Goal: Find specific page/section: Find specific page/section

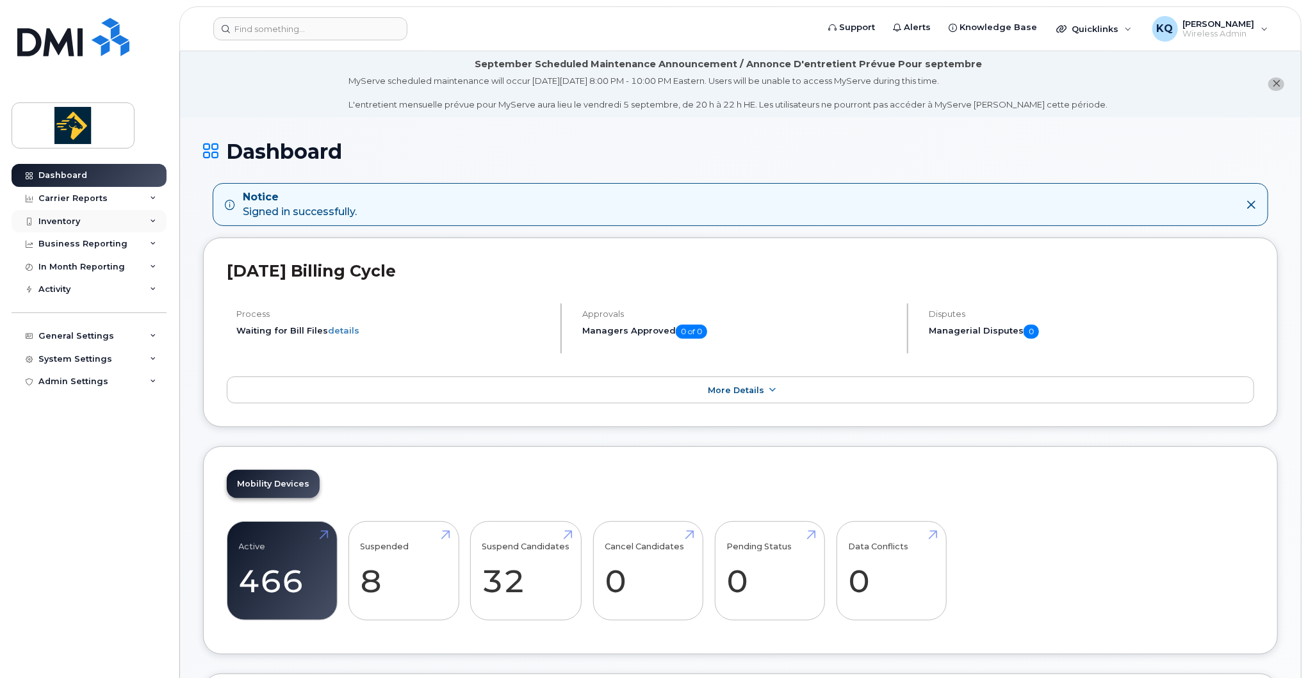
click at [70, 220] on div "Inventory" at bounding box center [59, 221] width 42 height 10
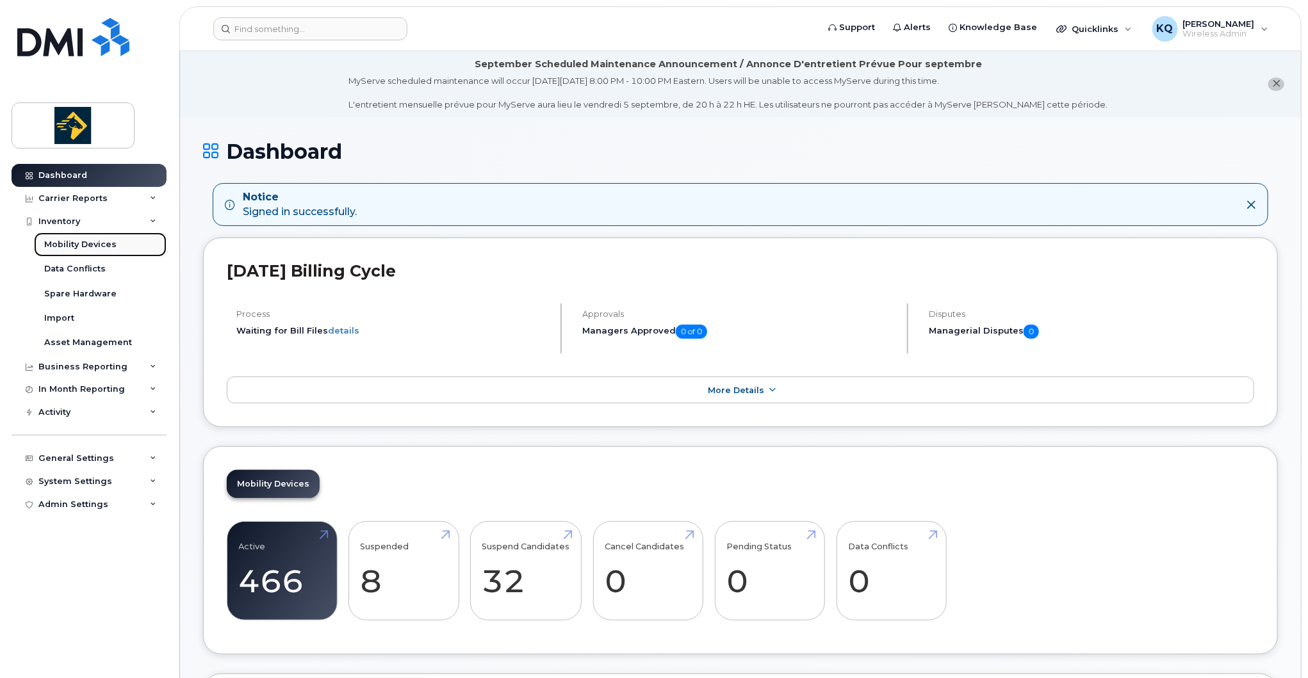
click at [76, 244] on div "Mobility Devices" at bounding box center [80, 245] width 72 height 12
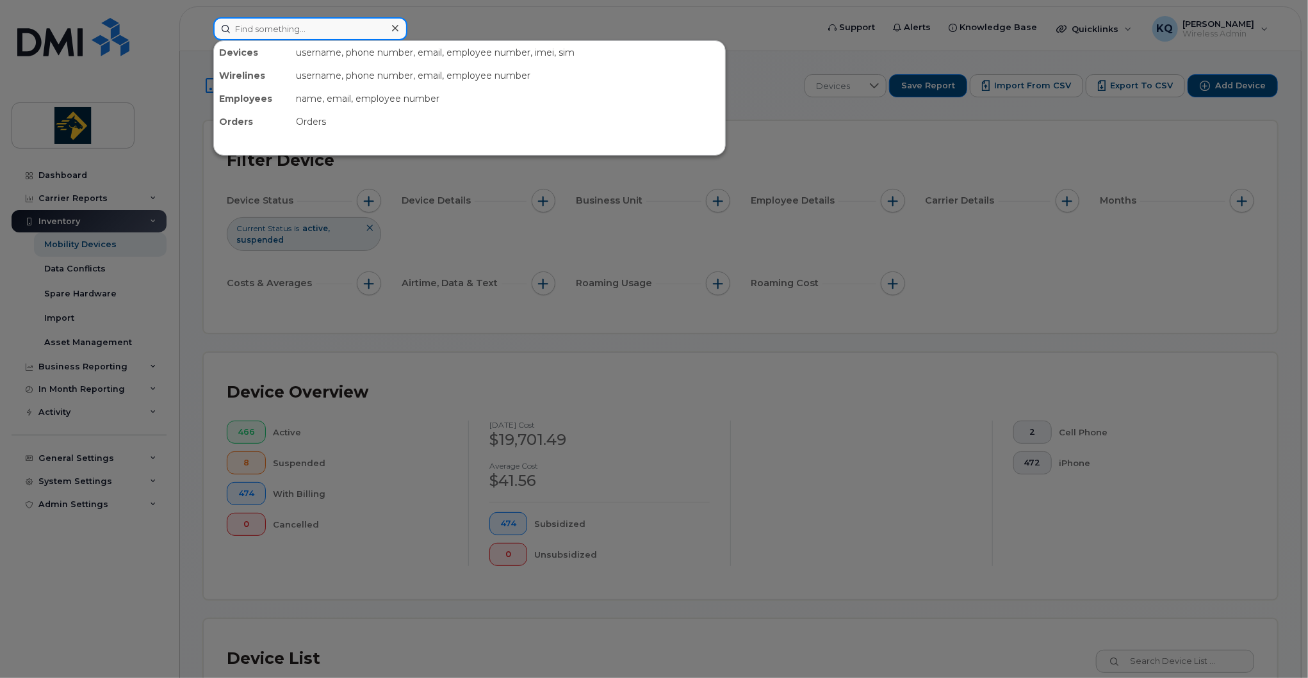
click at [303, 28] on input at bounding box center [310, 28] width 194 height 23
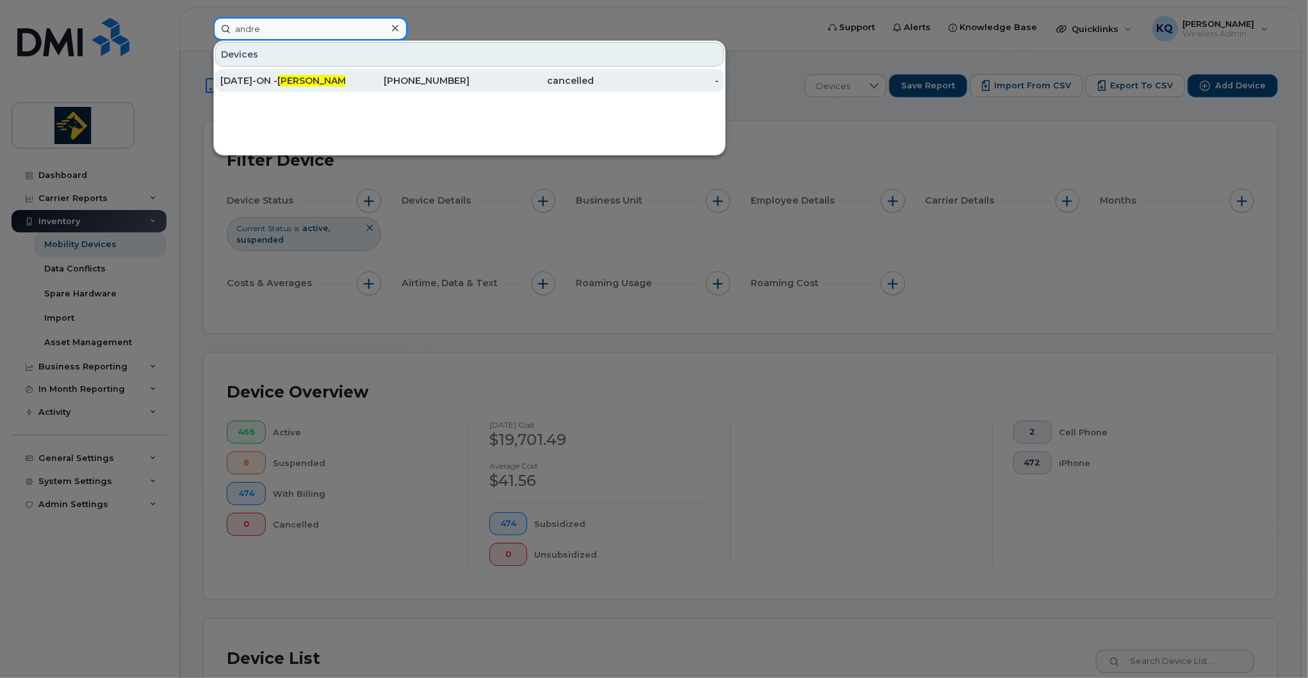
type input "andre"
click at [337, 84] on div "[DATE]-ON - [PERSON_NAME]" at bounding box center [282, 80] width 125 height 13
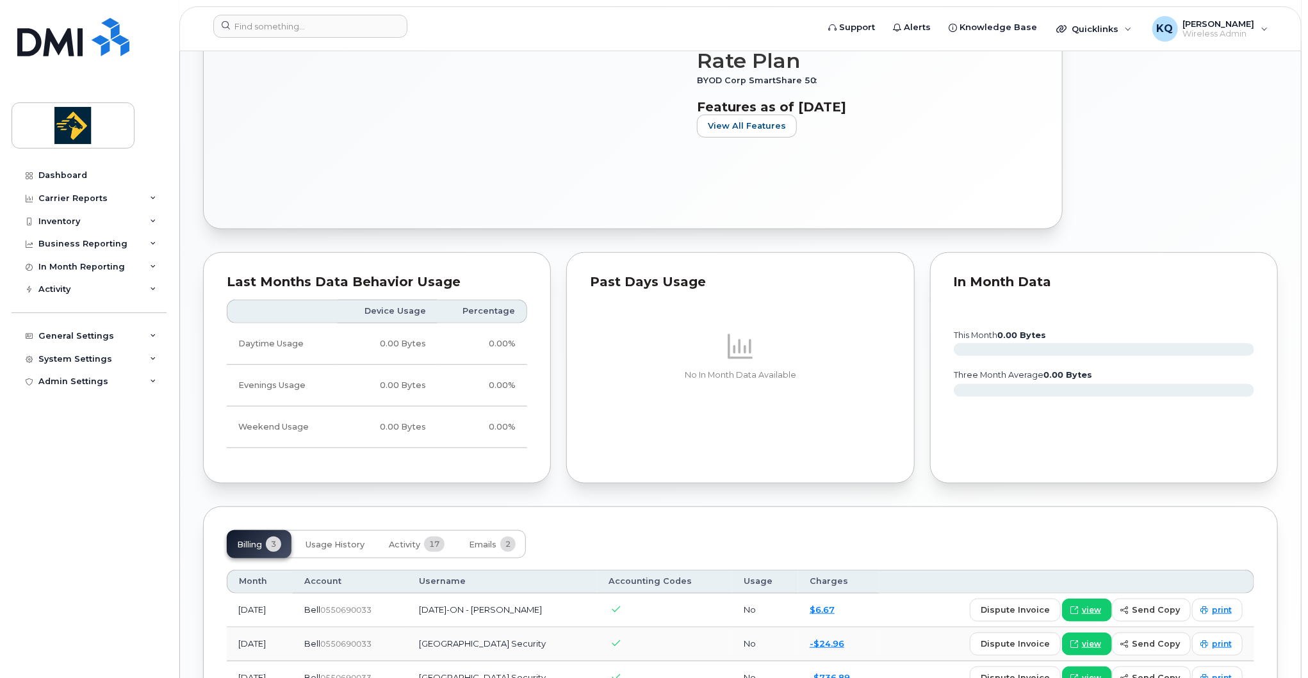
scroll to position [640, 0]
